Goal: Use online tool/utility: Utilize a website feature to perform a specific function

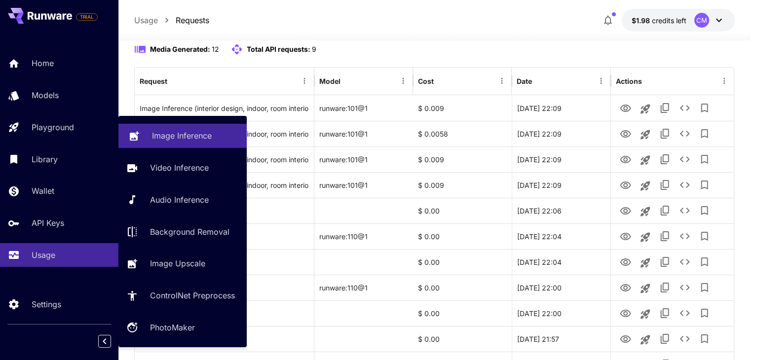
click at [152, 131] on p "Image Inference" at bounding box center [182, 136] width 60 height 12
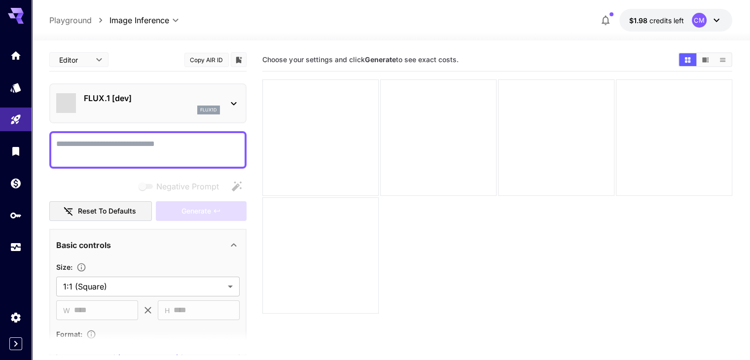
type input "**********"
click at [142, 149] on textarea "Negative Prompt" at bounding box center [148, 150] width 184 height 24
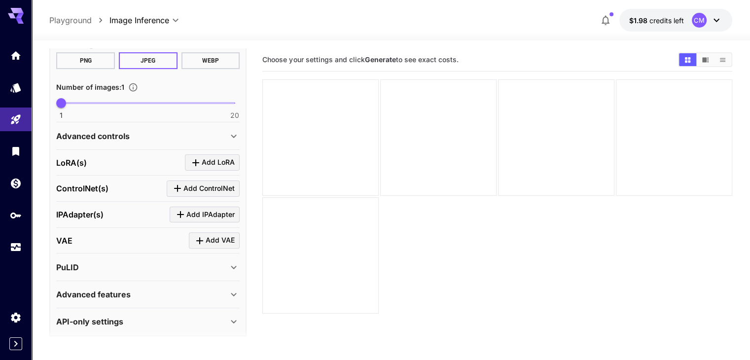
scroll to position [294, 0]
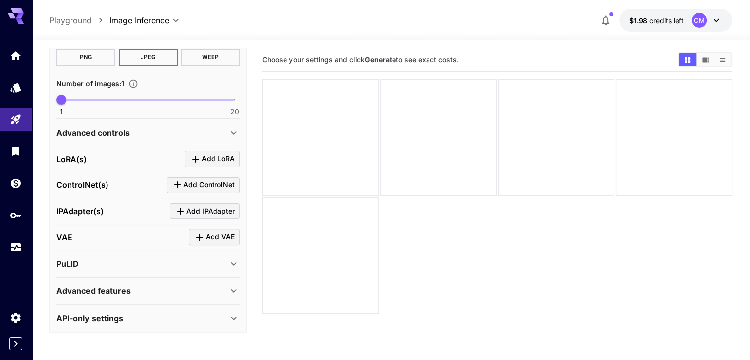
type textarea "**********"
drag, startPoint x: 112, startPoint y: 139, endPoint x: 114, endPoint y: 149, distance: 10.2
click at [112, 138] on div "Advanced controls" at bounding box center [148, 133] width 184 height 24
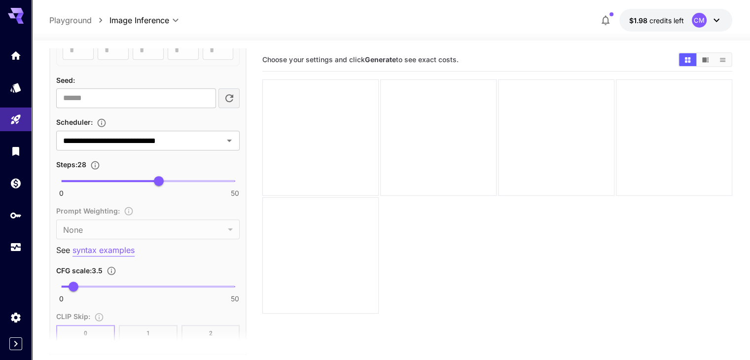
scroll to position [590, 0]
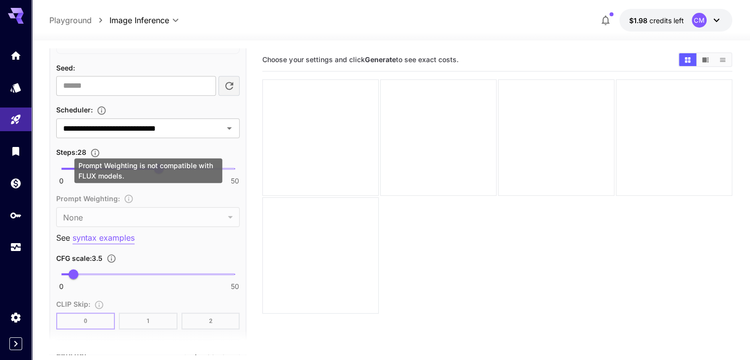
click at [160, 173] on div "Prompt Weighting is not compatible with FLUX models." at bounding box center [149, 170] width 148 height 25
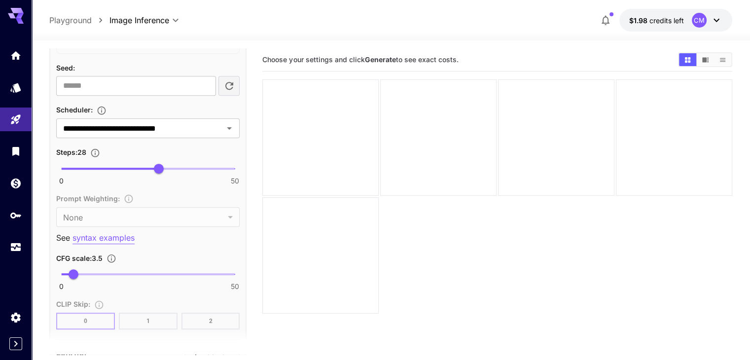
type input "*"
type input "*******"
click at [77, 164] on span "0 50 5" at bounding box center [148, 168] width 174 height 15
type input "*"
click at [75, 165] on span "4" at bounding box center [76, 169] width 10 height 10
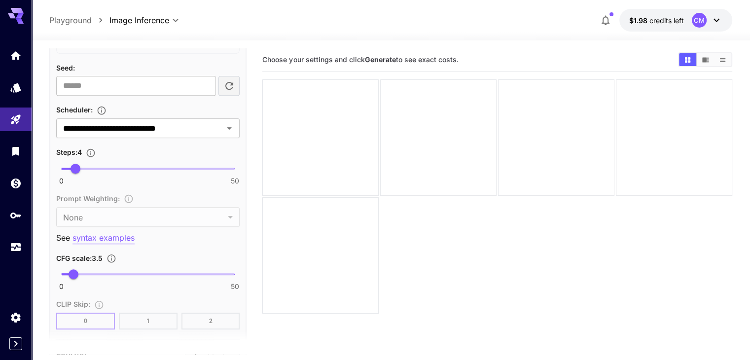
scroll to position [353, 0]
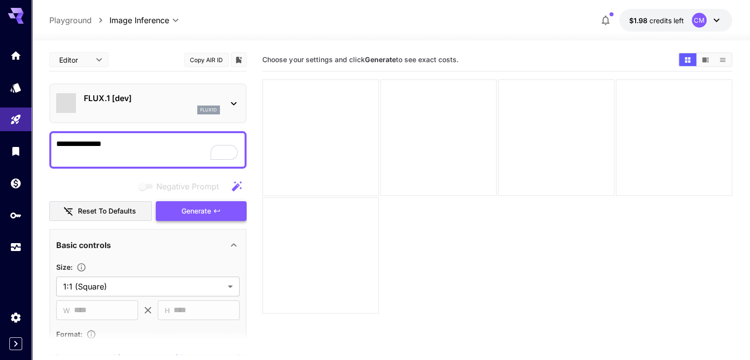
click at [205, 216] on span "Generate" at bounding box center [197, 211] width 30 height 12
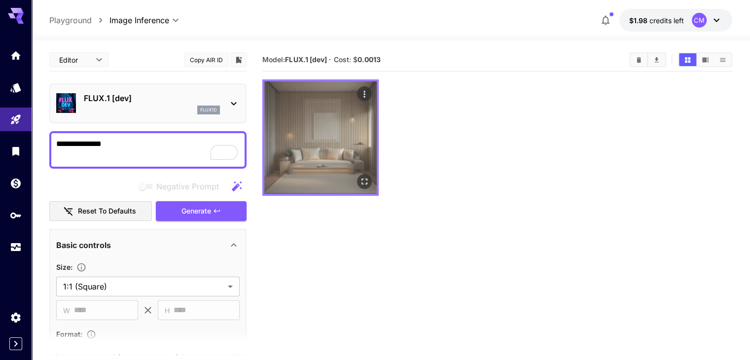
click at [316, 121] on img at bounding box center [320, 137] width 112 height 112
click at [360, 177] on icon "Open in fullscreen" at bounding box center [365, 182] width 10 height 10
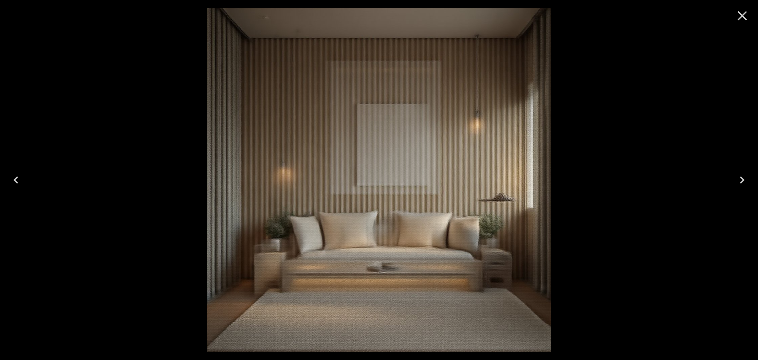
click at [744, 16] on icon "Close" at bounding box center [742, 16] width 16 height 16
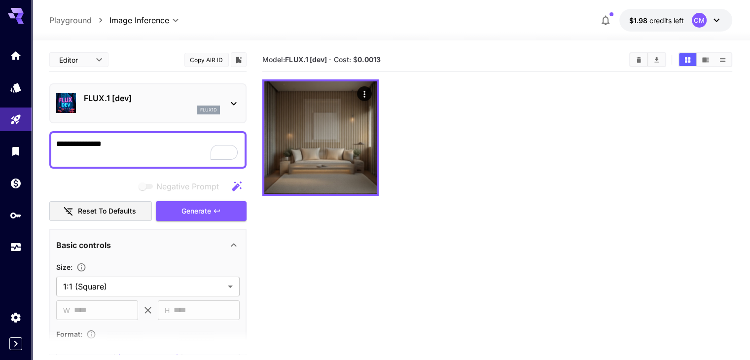
click at [188, 94] on p "FLUX.1 [dev]" at bounding box center [152, 98] width 136 height 12
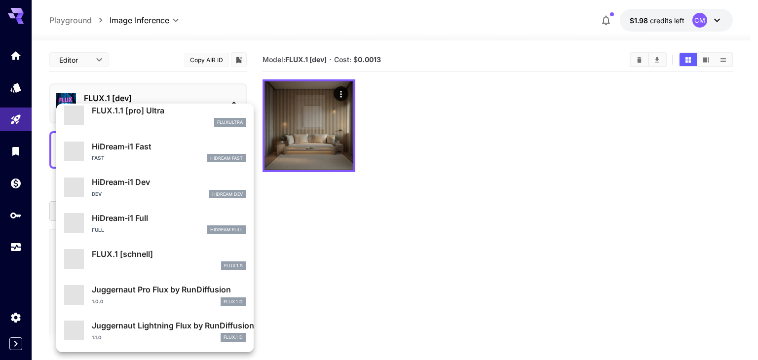
click at [164, 257] on p "FLUX.1 [schnell]" at bounding box center [169, 254] width 154 height 12
type input "*"
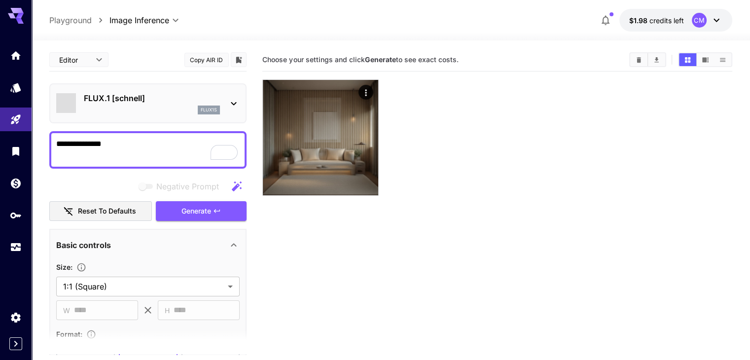
click at [142, 106] on div "flux1s" at bounding box center [152, 110] width 136 height 9
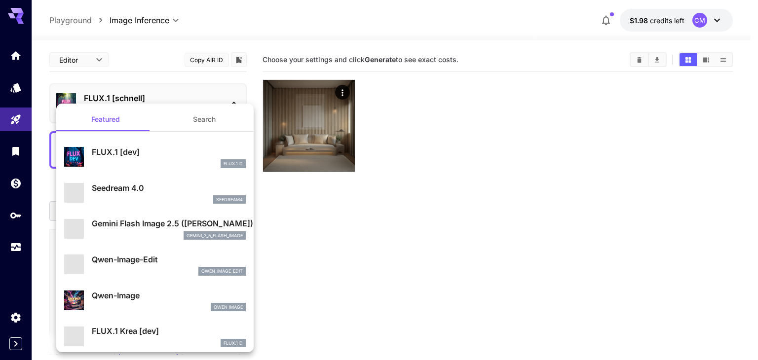
click at [85, 58] on div at bounding box center [379, 180] width 758 height 360
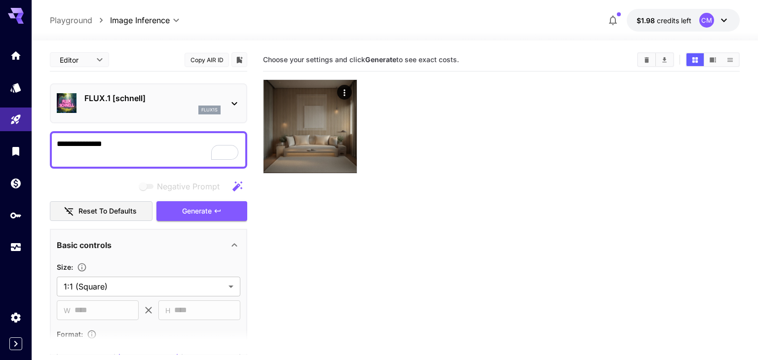
click at [82, 62] on body "**********" at bounding box center [379, 219] width 758 height 438
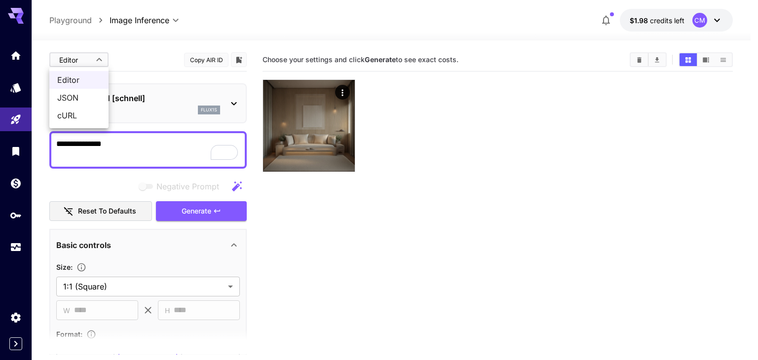
click at [77, 95] on span "JSON" at bounding box center [78, 98] width 43 height 12
type input "****"
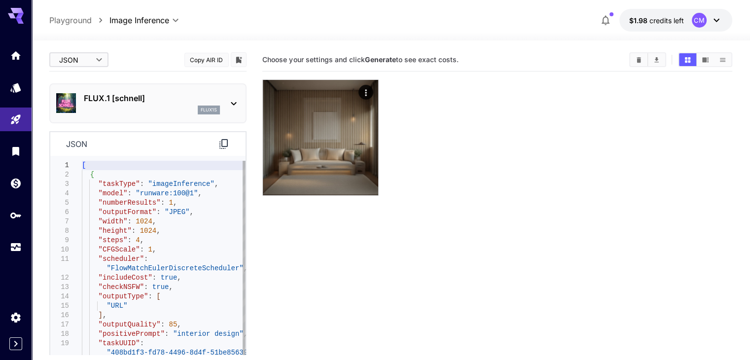
type textarea "**********"
drag, startPoint x: 186, startPoint y: 193, endPoint x: 136, endPoint y: 194, distance: 49.3
click at [136, 194] on div "[ { "taskType" : "imageInference" , "model" : "runware:100@1" , "numberResults"…" at bounding box center [164, 273] width 164 height 225
click at [137, 93] on p "FLUX.1 [schnell]" at bounding box center [152, 98] width 136 height 12
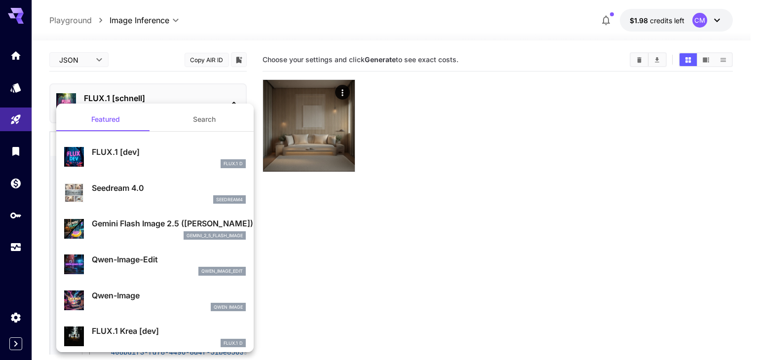
click at [77, 62] on div at bounding box center [379, 180] width 758 height 360
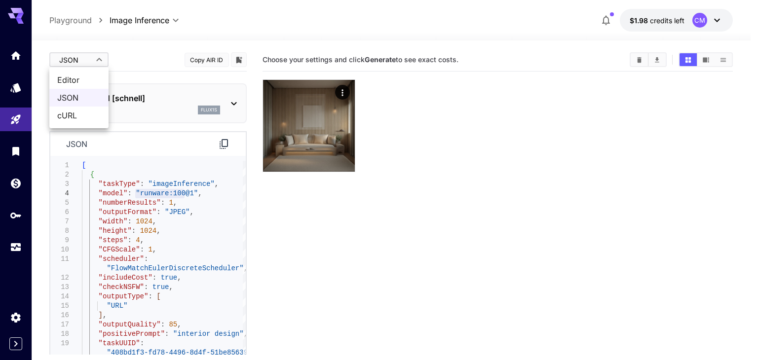
click at [87, 62] on body "**********" at bounding box center [379, 219] width 758 height 438
click at [81, 78] on span "Editor" at bounding box center [78, 80] width 43 height 12
type input "****"
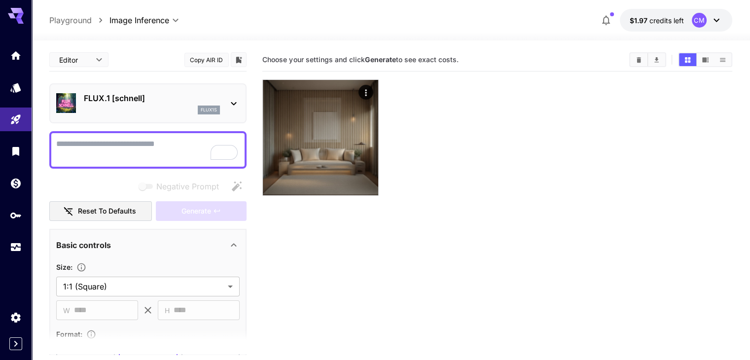
click at [230, 99] on icon at bounding box center [234, 104] width 12 height 12
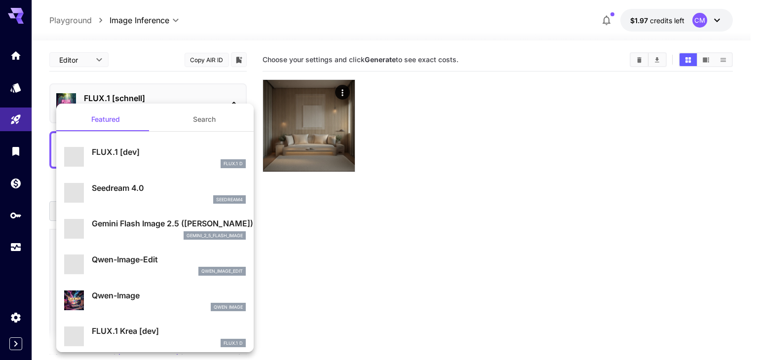
click at [464, 146] on div at bounding box center [379, 180] width 758 height 360
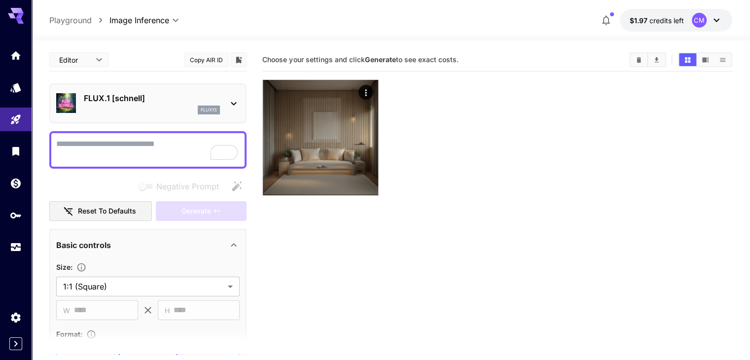
click at [233, 106] on icon at bounding box center [234, 104] width 12 height 12
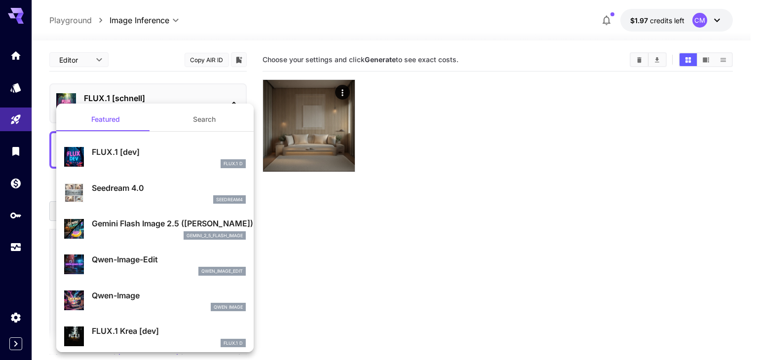
click at [235, 99] on div at bounding box center [379, 180] width 758 height 360
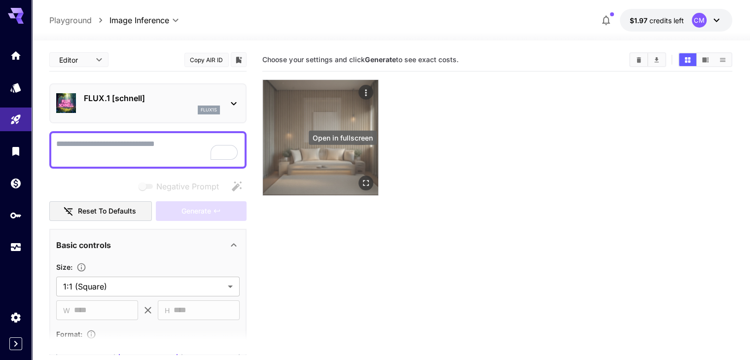
click at [361, 178] on icon "Open in fullscreen" at bounding box center [366, 183] width 10 height 10
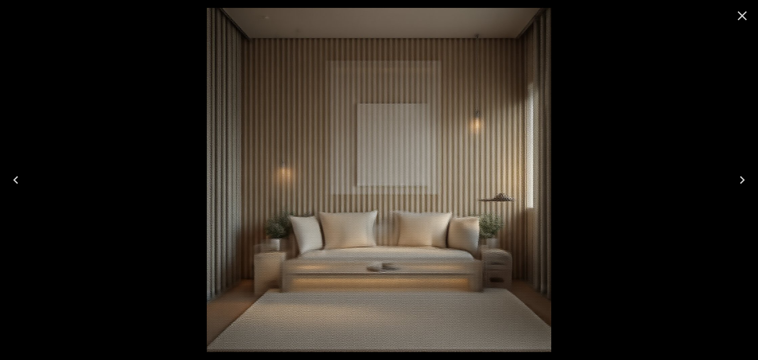
click at [743, 17] on icon "Close" at bounding box center [742, 15] width 9 height 9
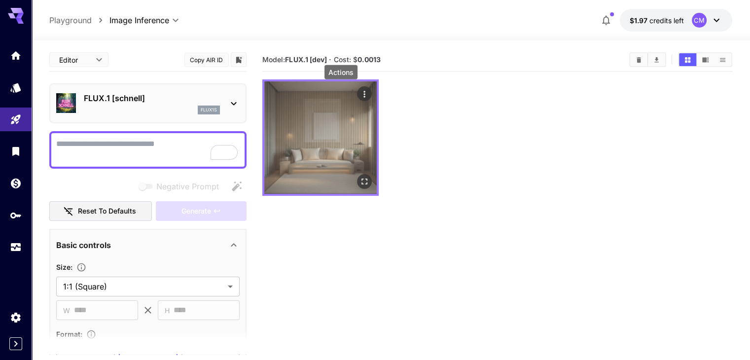
click at [357, 92] on button "Actions" at bounding box center [364, 93] width 15 height 15
click at [360, 92] on icon "Actions" at bounding box center [365, 94] width 10 height 10
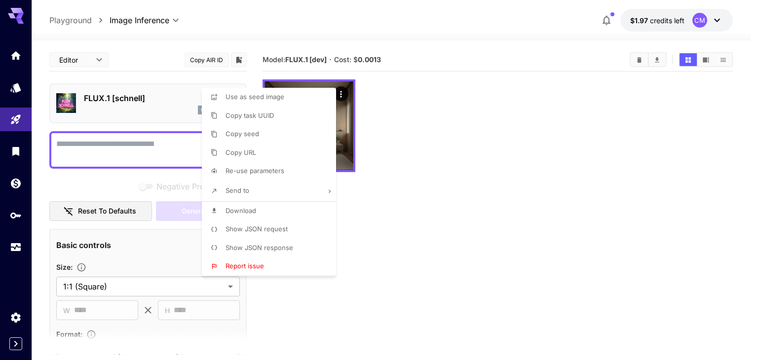
click at [378, 111] on div at bounding box center [379, 180] width 758 height 360
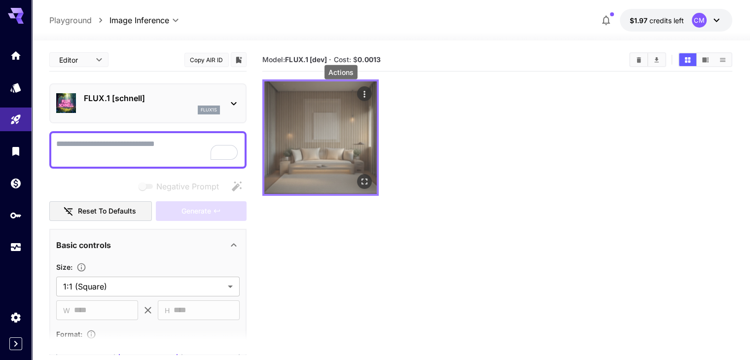
click at [360, 91] on icon "Actions" at bounding box center [365, 94] width 10 height 10
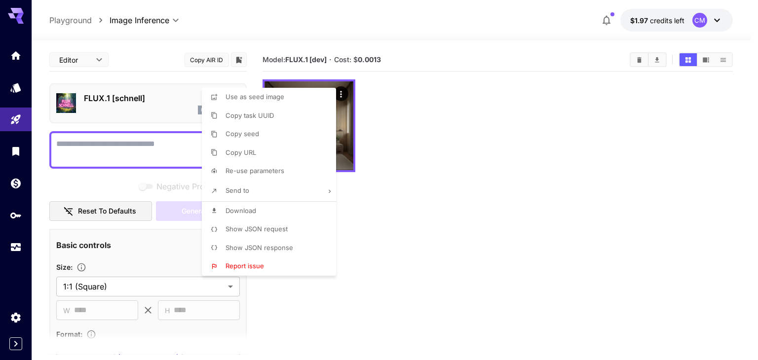
click at [405, 133] on div at bounding box center [379, 180] width 758 height 360
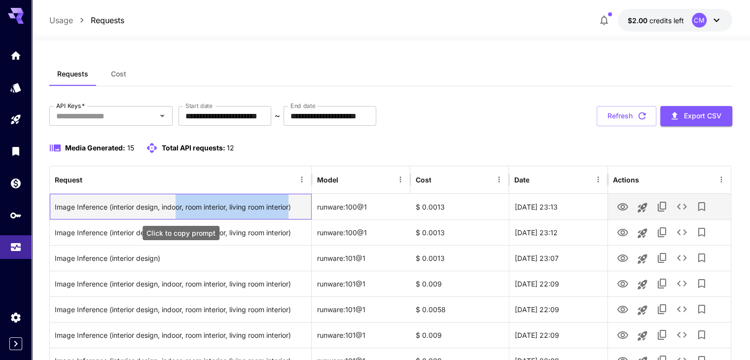
drag, startPoint x: 178, startPoint y: 207, endPoint x: 295, endPoint y: 205, distance: 116.9
click at [295, 205] on div "Image Inference (interior design, indoor, room interior, living room interior)" at bounding box center [181, 206] width 252 height 25
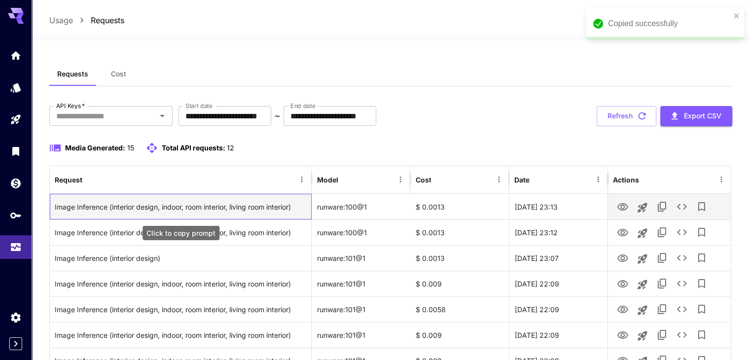
click at [153, 209] on div "Image Inference (interior design, indoor, room interior, living room interior)" at bounding box center [181, 206] width 252 height 25
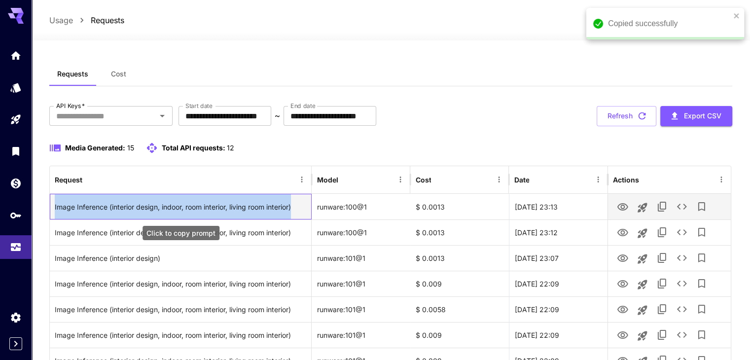
click at [153, 209] on div "Image Inference (interior design, indoor, room interior, living room interior)" at bounding box center [181, 206] width 252 height 25
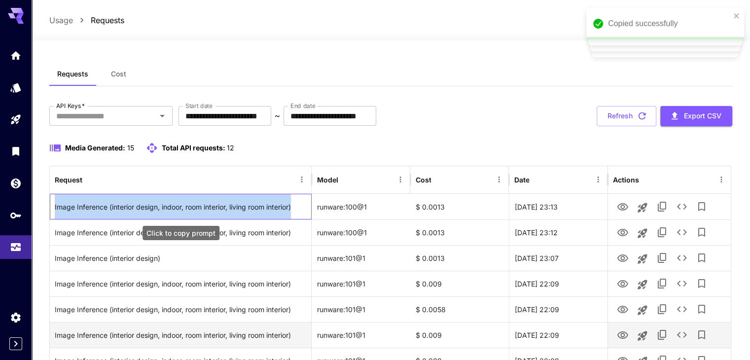
copy div "Image Inference (interior design, indoor, room interior, living room interior)"
